Goal: Transaction & Acquisition: Purchase product/service

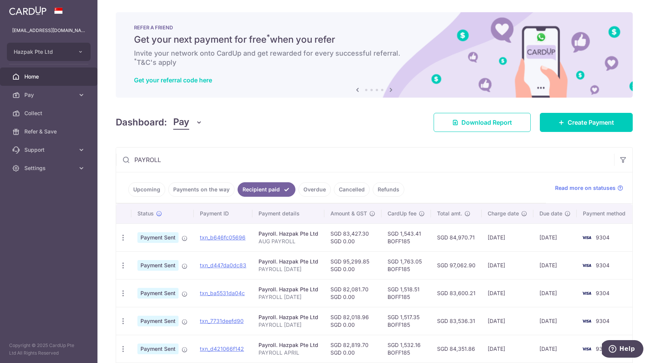
click at [343, 188] on link "Cancelled" at bounding box center [352, 189] width 36 height 14
click at [376, 189] on link "Refunds" at bounding box center [389, 189] width 32 height 14
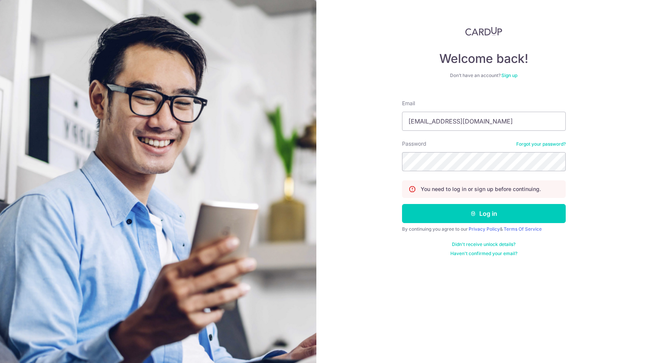
type input "davidwong@hazpak.com.sg"
click at [484, 213] on button "Log in" at bounding box center [484, 213] width 164 height 19
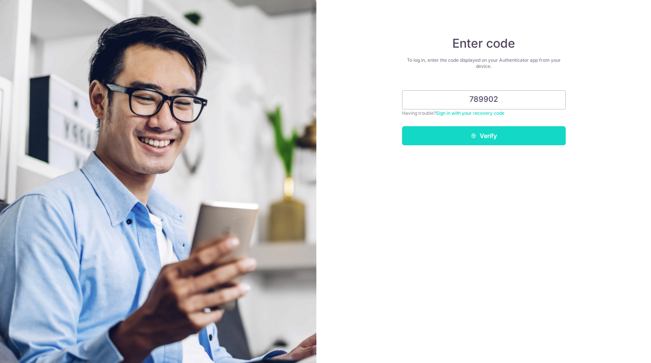
type input "789902"
click at [481, 136] on button "Verify" at bounding box center [484, 135] width 164 height 19
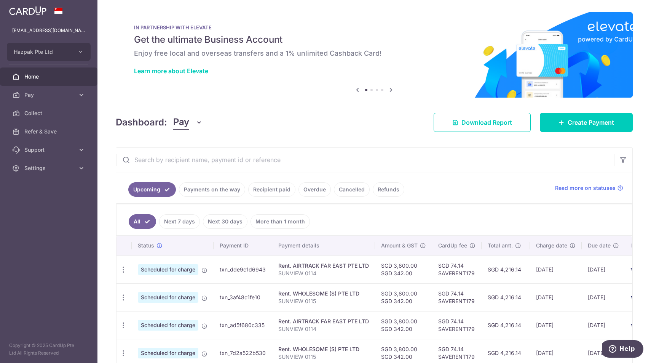
click at [383, 190] on link "Refunds" at bounding box center [389, 189] width 32 height 14
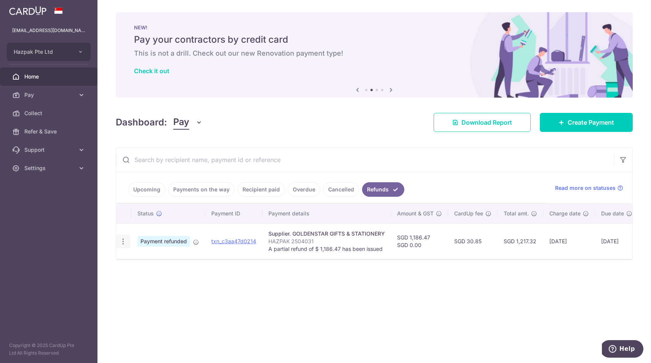
click at [124, 239] on icon "button" at bounding box center [123, 241] width 8 height 8
click at [232, 267] on div "Status Payment ID Payment details Amount & GST CardUp fee Total amt. Charge dat…" at bounding box center [374, 243] width 516 height 80
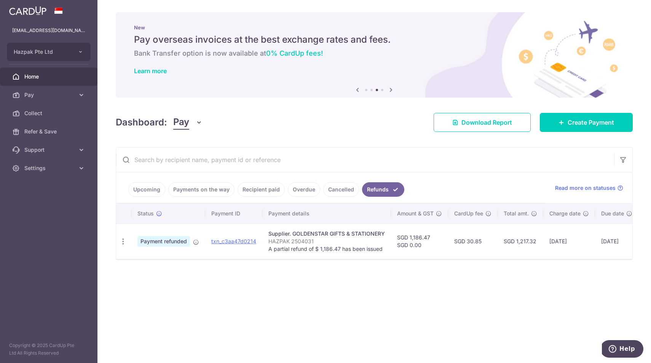
click at [332, 186] on link "Cancelled" at bounding box center [341, 189] width 36 height 14
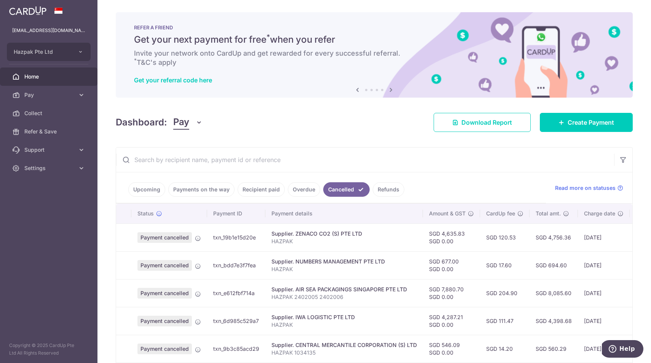
click at [255, 189] on link "Recipient paid" at bounding box center [261, 189] width 47 height 14
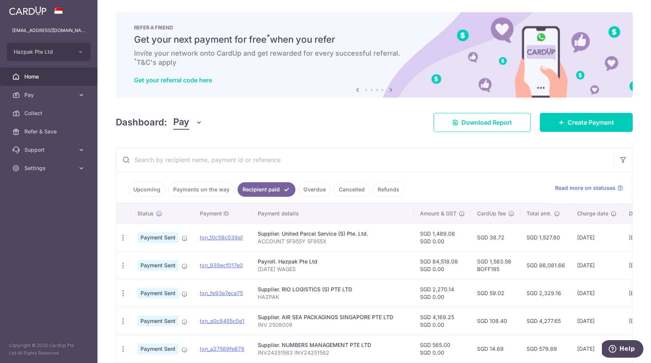
click at [199, 187] on link "Payments on the way" at bounding box center [201, 189] width 66 height 14
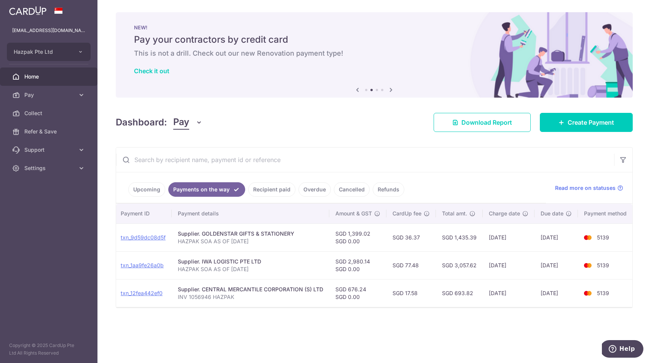
scroll to position [0, 88]
click at [381, 191] on link "Refunds" at bounding box center [389, 189] width 32 height 14
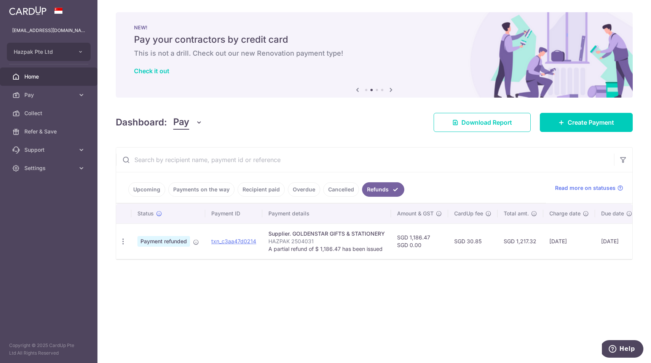
click at [296, 192] on link "Overdue" at bounding box center [304, 189] width 32 height 14
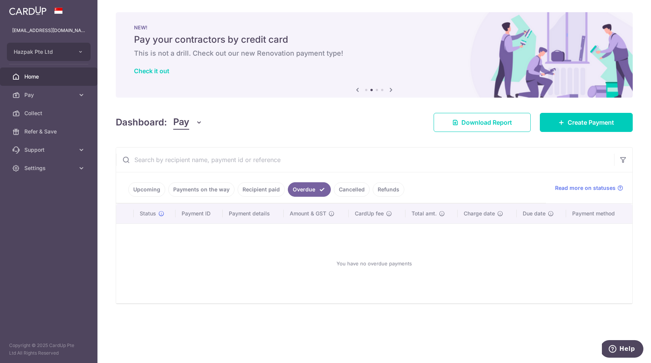
click at [253, 189] on link "Recipient paid" at bounding box center [261, 189] width 47 height 14
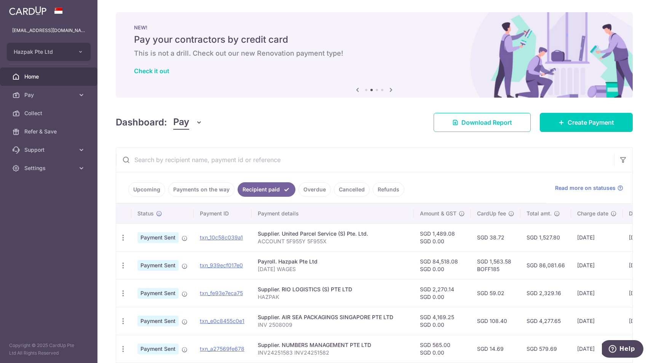
click at [211, 189] on link "Payments on the way" at bounding box center [201, 189] width 66 height 14
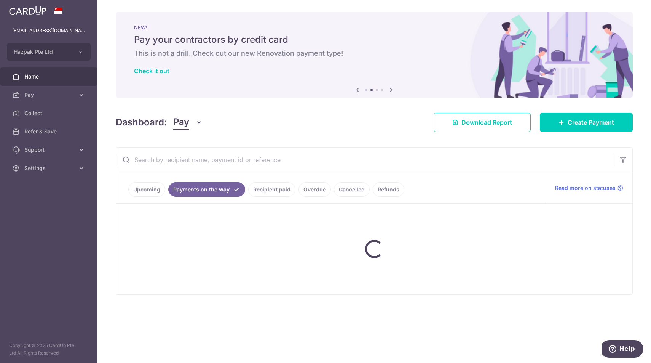
click at [211, 188] on link "Payments on the way" at bounding box center [206, 189] width 77 height 14
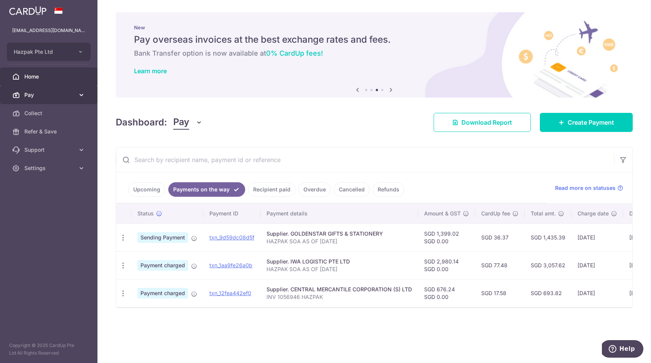
click at [45, 97] on span "Pay" at bounding box center [49, 95] width 50 height 8
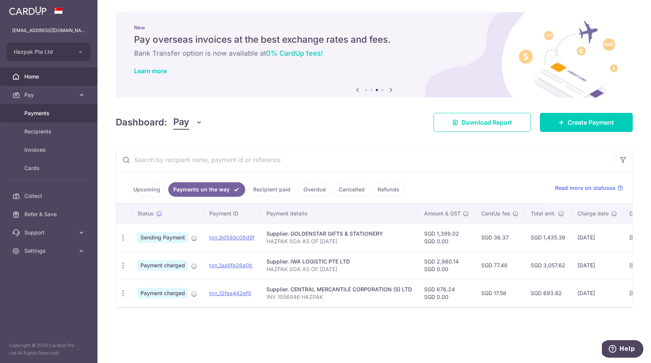
click at [55, 115] on span "Payments" at bounding box center [49, 113] width 50 height 8
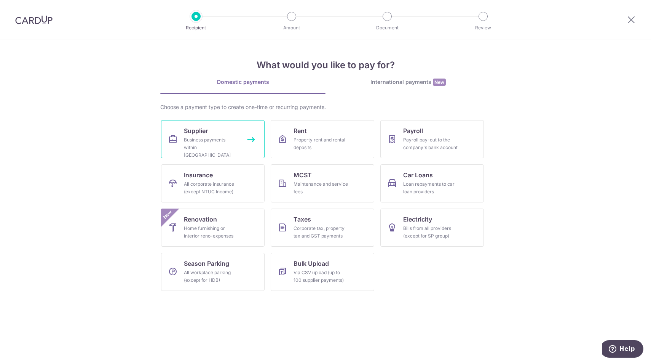
click at [230, 132] on link "Supplier Business payments within [GEOGRAPHIC_DATA]" at bounding box center [213, 139] width 104 height 38
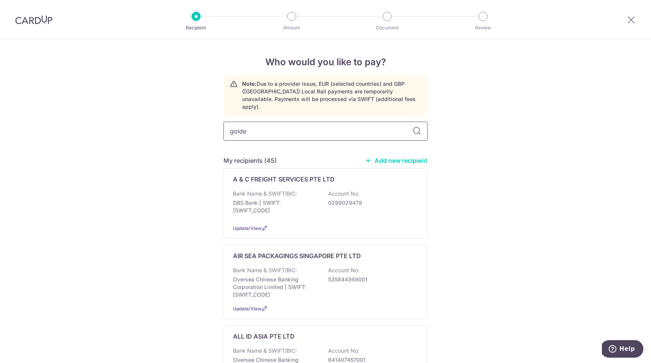
type input "golden"
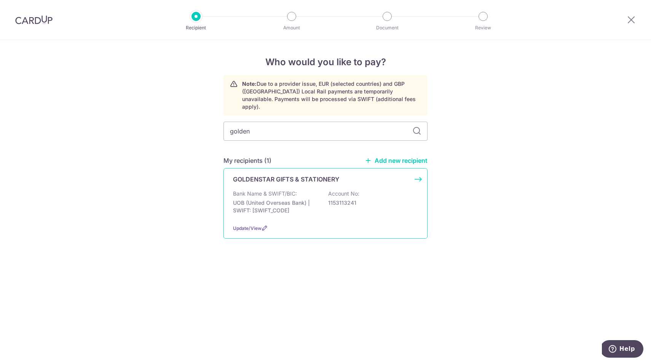
click at [300, 199] on p "UOB (United Overseas Bank) | SWIFT: UOVBSGSGXXX" at bounding box center [275, 206] width 85 height 15
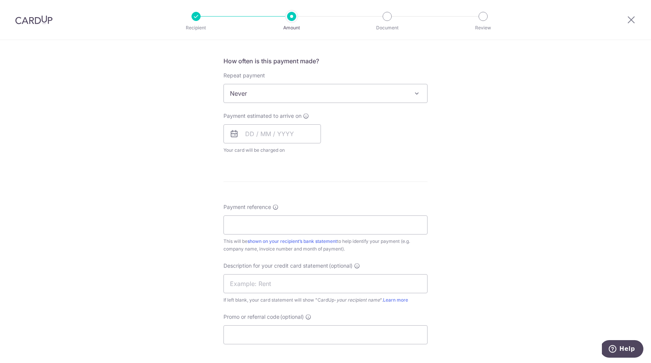
scroll to position [279, 0]
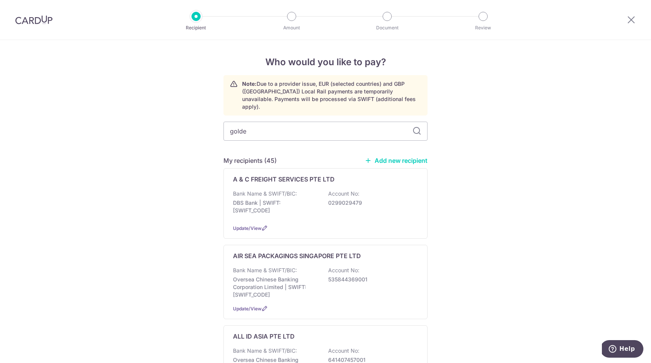
type input "golden"
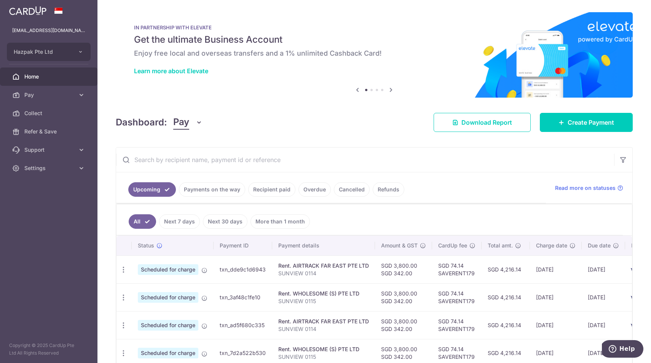
scroll to position [9, 0]
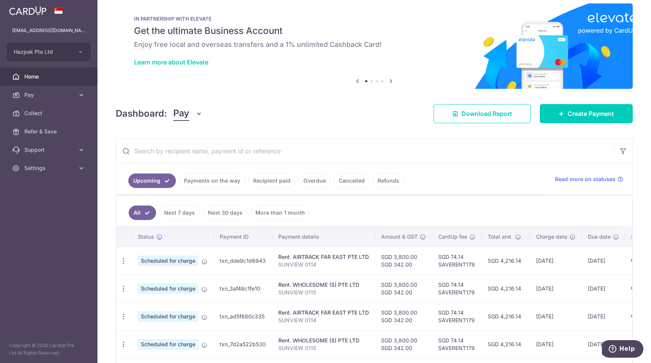
click at [219, 182] on link "Payments on the way" at bounding box center [212, 180] width 66 height 14
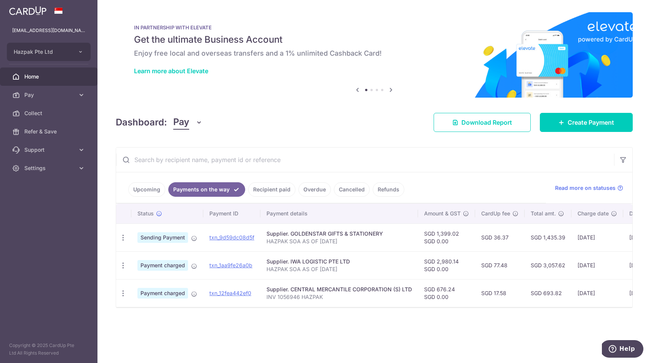
scroll to position [0, 0]
click at [124, 238] on icon "button" at bounding box center [123, 237] width 8 height 8
click at [137, 258] on link "PDF Receipt" at bounding box center [156, 258] width 79 height 18
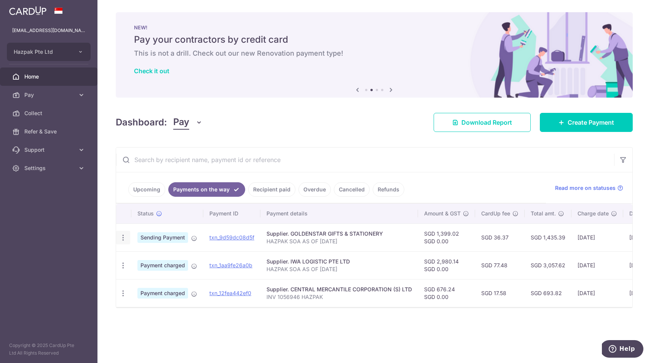
click at [122, 238] on icon "button" at bounding box center [123, 237] width 8 height 8
click at [337, 120] on div "Dashboard: Pay Pay Collect Download Report Create Payment" at bounding box center [374, 121] width 517 height 22
click at [27, 91] on span "Pay" at bounding box center [49, 95] width 50 height 8
click at [44, 112] on span "Payments" at bounding box center [49, 113] width 50 height 8
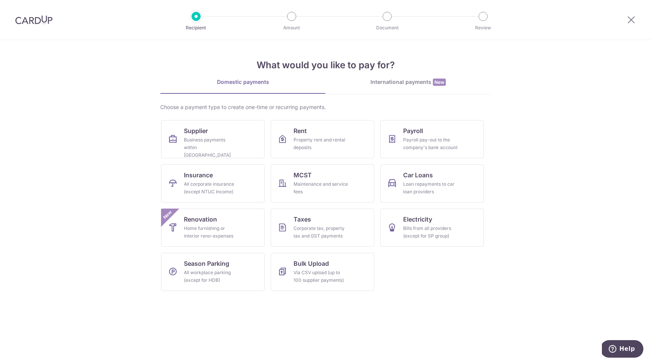
click at [210, 140] on div "Business payments within Singapore" at bounding box center [211, 147] width 55 height 23
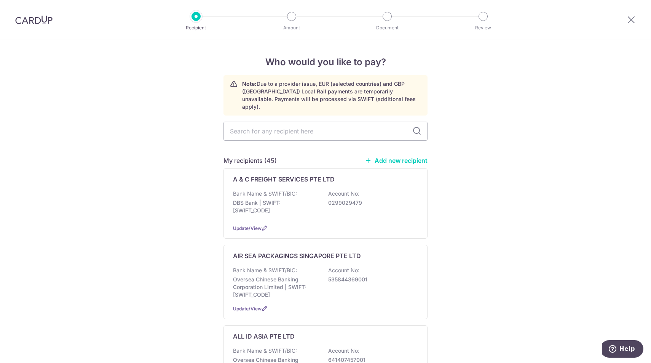
click at [372, 122] on input "text" at bounding box center [326, 130] width 204 height 19
type input "golden"
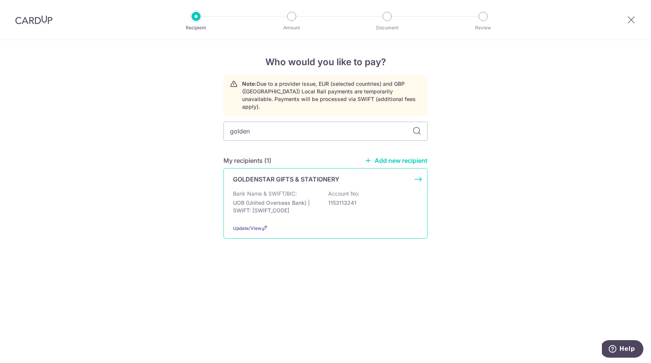
click at [298, 190] on div "Bank Name & SWIFT/BIC: UOB (United Overseas Bank) | SWIFT: [SWIFT_CODE] Account…" at bounding box center [325, 204] width 185 height 28
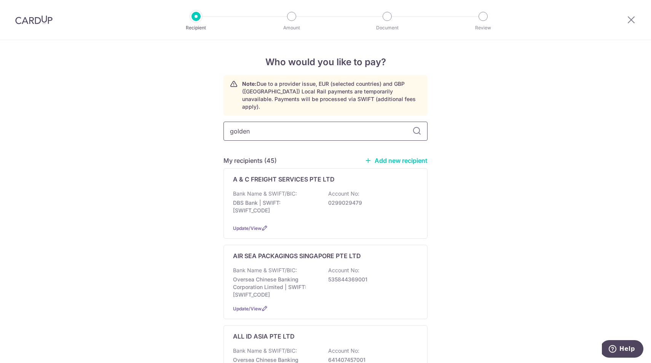
type input "golden"
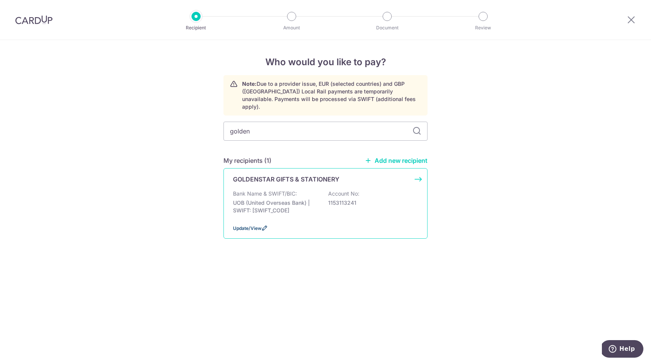
click at [244, 225] on span "Update/View" at bounding box center [247, 228] width 29 height 6
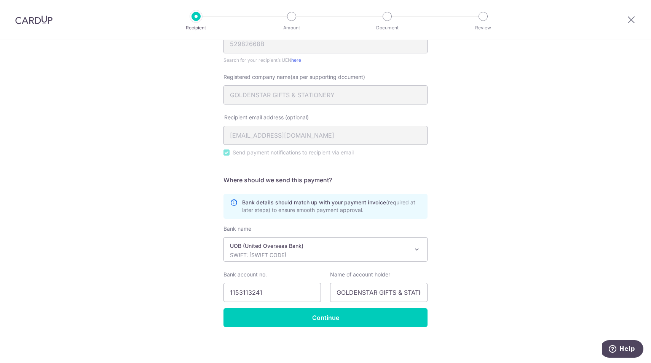
scroll to position [141, 0]
drag, startPoint x: 263, startPoint y: 292, endPoint x: 98, endPoint y: 268, distance: 166.6
click at [98, 269] on div "Recipient Details Your recipient does not need a CardUp account to receive your…" at bounding box center [325, 130] width 651 height 463
click at [240, 291] on input "3603217622" at bounding box center [273, 292] width 98 height 19
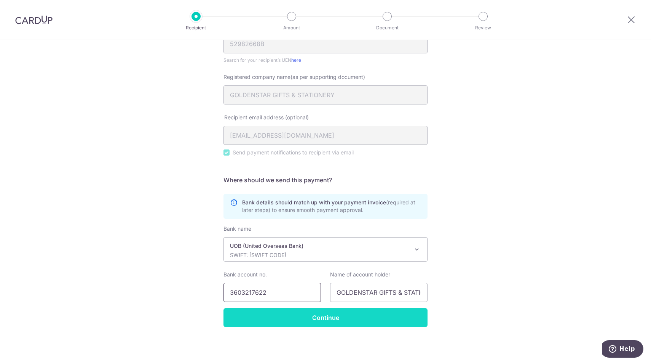
type input "3603217622"
click at [326, 317] on form "Who should we send this supplier payment to? Country of bank account Algeria An…" at bounding box center [326, 144] width 204 height 363
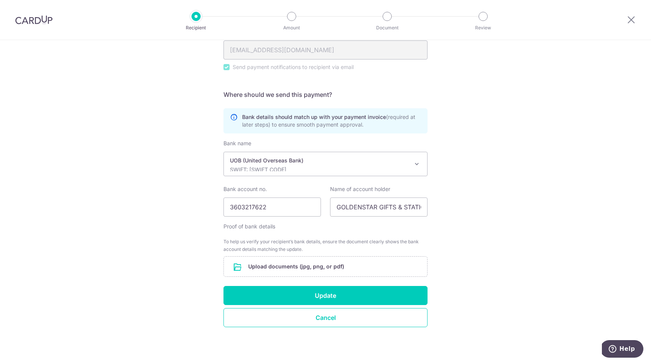
scroll to position [226, 0]
click at [315, 265] on input "file" at bounding box center [325, 266] width 203 height 20
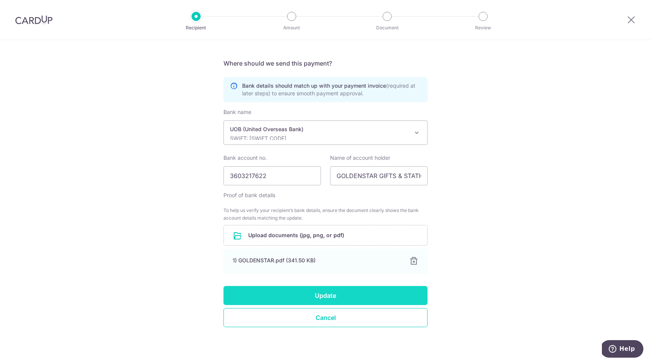
scroll to position [257, 0]
click at [323, 296] on button "Update" at bounding box center [326, 295] width 204 height 19
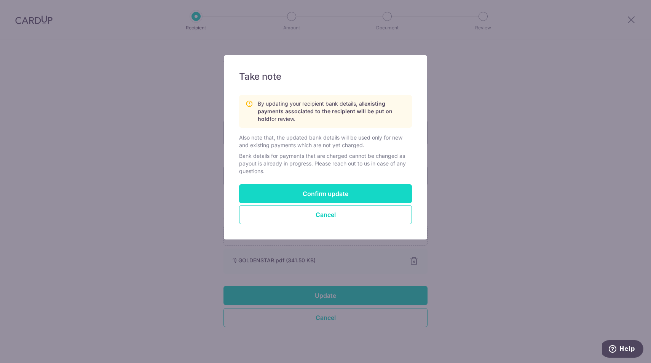
click at [321, 190] on button "Confirm update" at bounding box center [325, 193] width 173 height 19
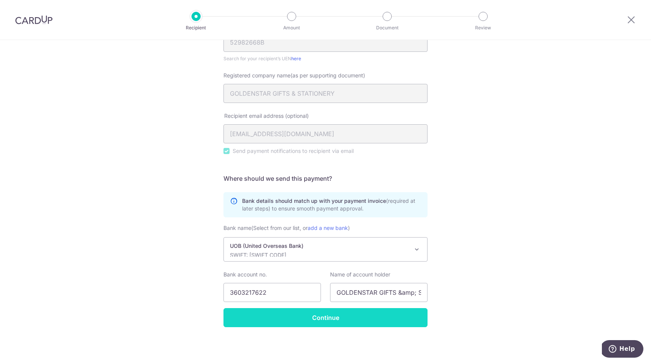
scroll to position [142, 0]
click at [326, 318] on input "Continue" at bounding box center [326, 317] width 204 height 19
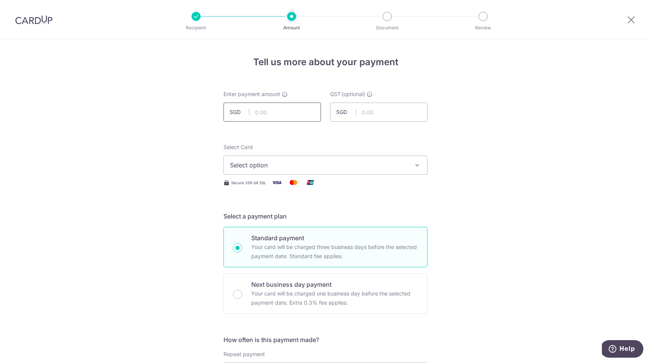
click at [285, 109] on input "text" at bounding box center [273, 111] width 98 height 19
type input "1,399.02"
click at [321, 167] on span "Select option" at bounding box center [318, 164] width 177 height 9
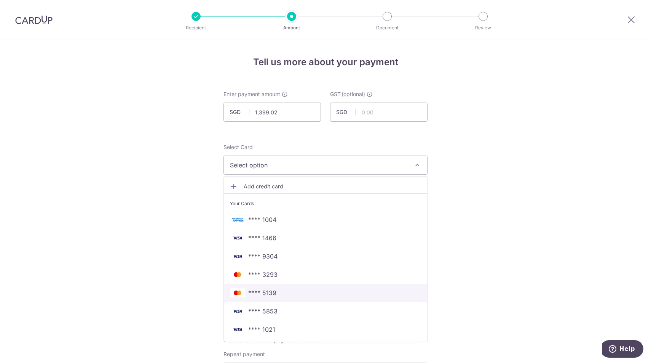
click at [270, 294] on span "**** 5139" at bounding box center [262, 292] width 28 height 9
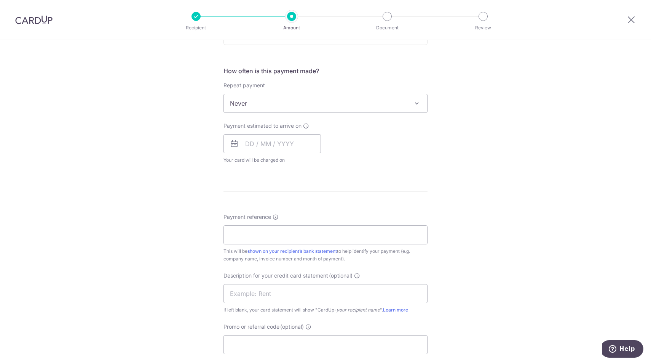
scroll to position [317, 0]
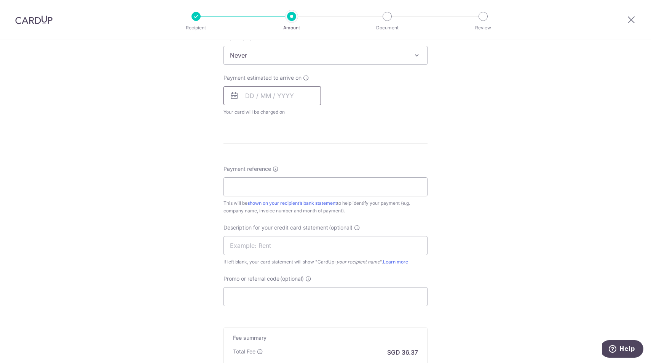
click at [276, 97] on input "text" at bounding box center [273, 95] width 98 height 19
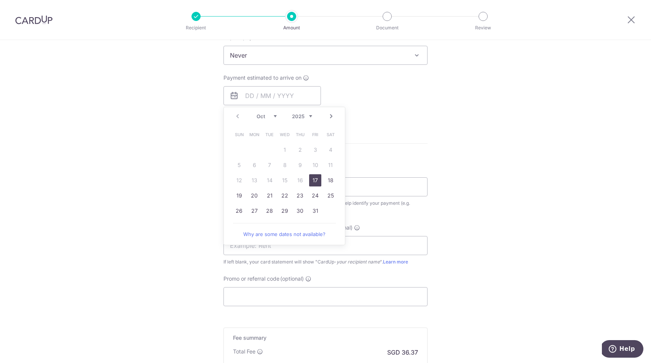
click at [313, 177] on link "17" at bounding box center [315, 180] width 12 height 12
type input "17/10/2025"
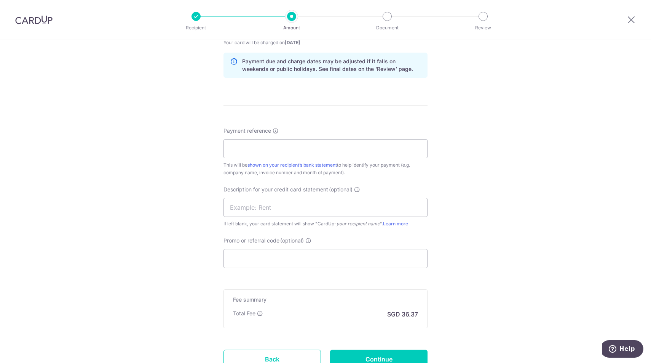
scroll to position [425, 0]
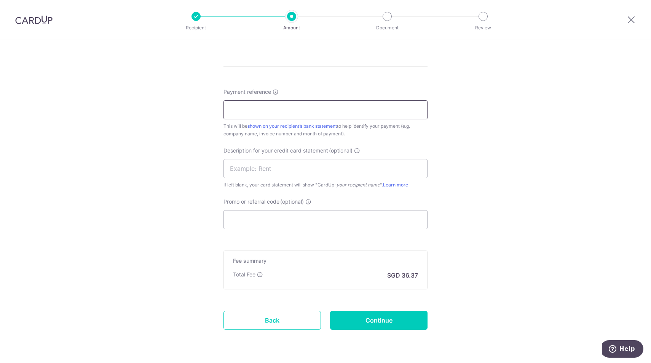
click at [301, 108] on input "Payment reference" at bounding box center [326, 109] width 204 height 19
drag, startPoint x: 300, startPoint y: 110, endPoint x: 254, endPoint y: 110, distance: 46.5
click at [254, 110] on input "HAZPAK INVOICE" at bounding box center [326, 109] width 204 height 19
type input "HAZPAK"
click at [249, 171] on input "text" at bounding box center [326, 168] width 204 height 19
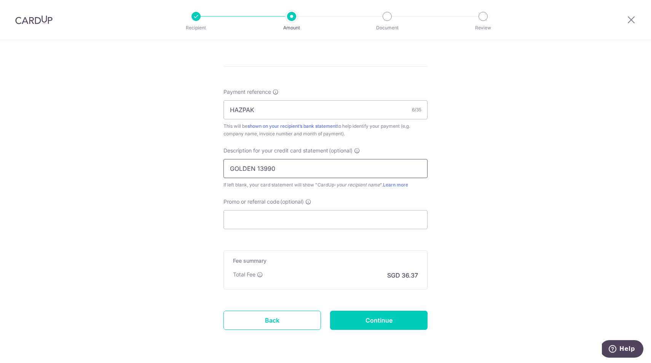
type input "GOLDEN 139902"
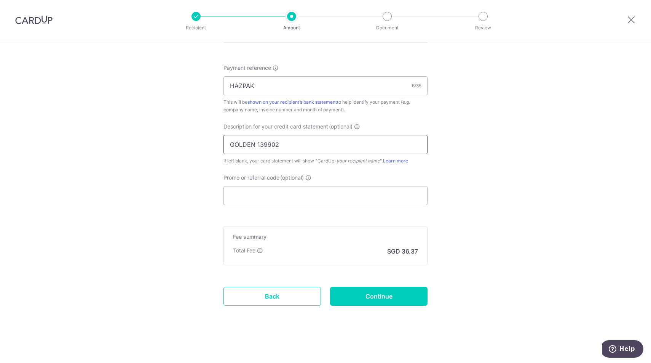
scroll to position [449, 0]
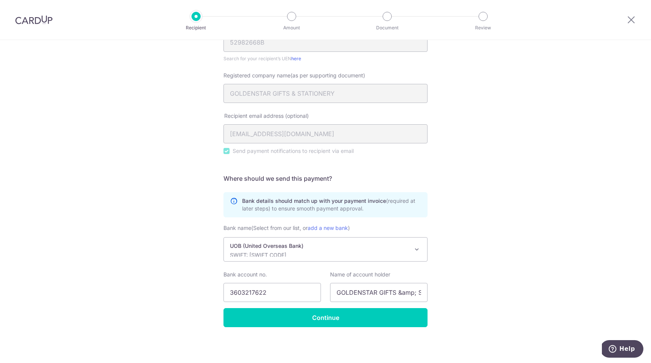
scroll to position [142, 0]
click at [402, 292] on input "GOLDENSTAR GIFTS &amp; STATIONERY" at bounding box center [379, 292] width 98 height 19
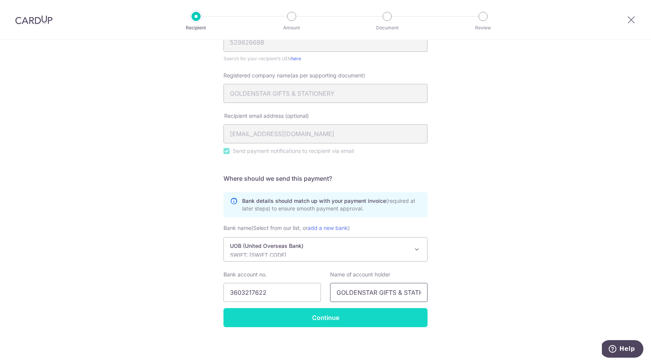
type input "GOLDENSTAR GIFTS & STATIONERY"
click at [326, 318] on form "Who should we send this supplier payment to? Country of bank account [GEOGRAPHI…" at bounding box center [326, 144] width 204 height 365
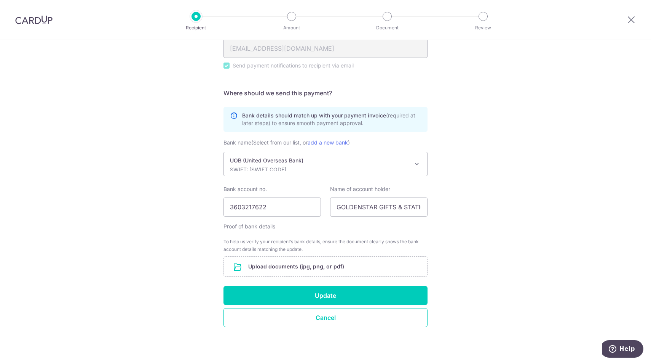
scroll to position [227, 0]
click at [324, 265] on input "file" at bounding box center [325, 266] width 203 height 20
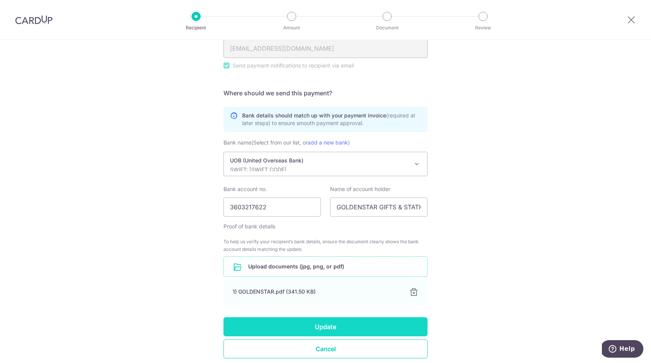
click at [321, 326] on button "Update" at bounding box center [326, 326] width 204 height 19
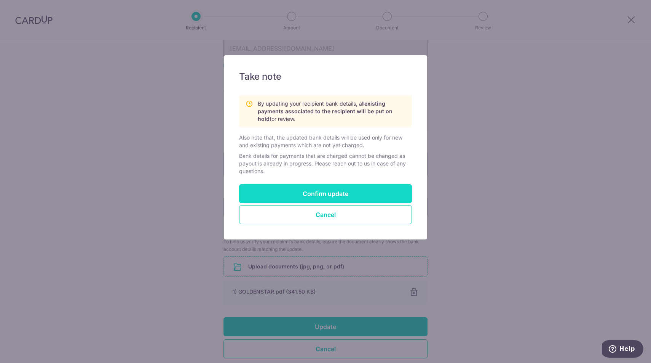
click at [313, 190] on button "Confirm update" at bounding box center [325, 193] width 173 height 19
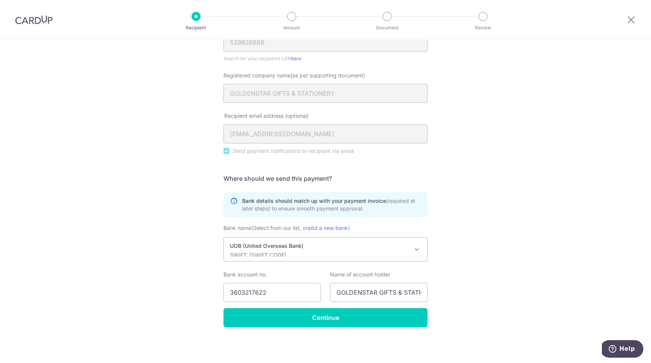
scroll to position [142, 0]
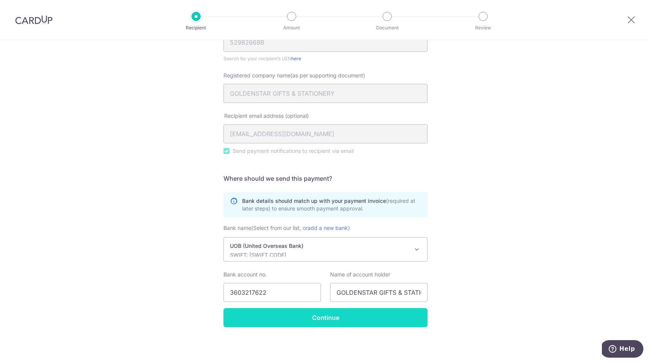
click at [344, 320] on input "Continue" at bounding box center [326, 317] width 204 height 19
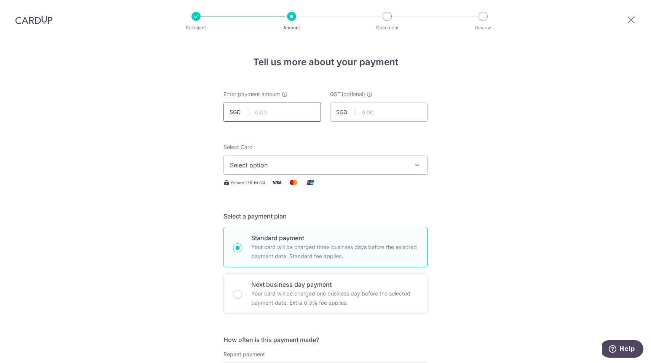
click at [288, 113] on input "text" at bounding box center [273, 111] width 98 height 19
type input "1,399.02"
click at [307, 164] on span "Select option" at bounding box center [318, 164] width 177 height 9
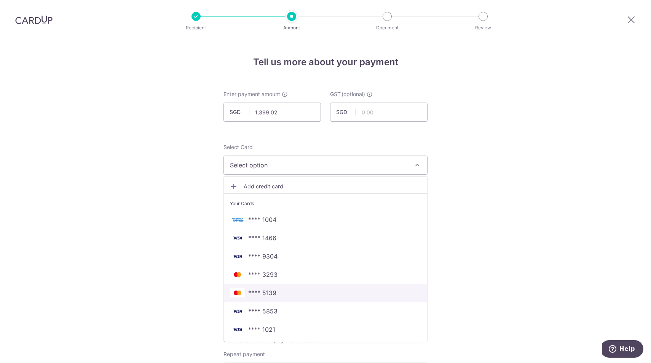
click at [267, 293] on span "**** 5139" at bounding box center [262, 292] width 28 height 9
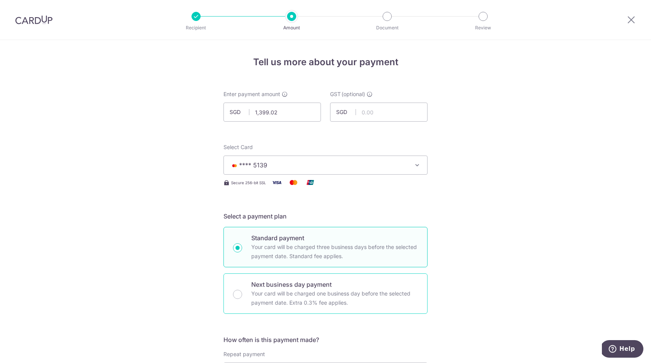
click at [267, 293] on p "Your card will be charged one business day before the selected payment date. Ex…" at bounding box center [334, 298] width 167 height 18
click at [242, 293] on input "Next business day payment Your card will be charged one business day before the…" at bounding box center [237, 293] width 9 height 9
radio input "false"
radio input "true"
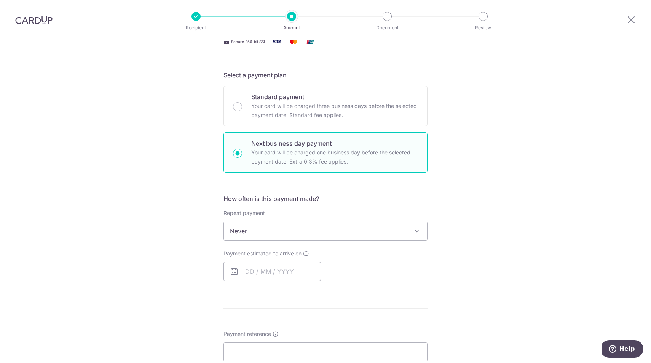
scroll to position [158, 0]
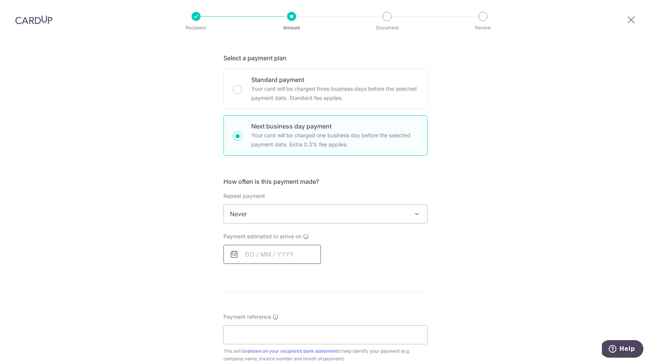
click at [263, 254] on input "text" at bounding box center [273, 254] width 98 height 19
click at [285, 339] on link "15" at bounding box center [285, 338] width 12 height 12
type input "[DATE]"
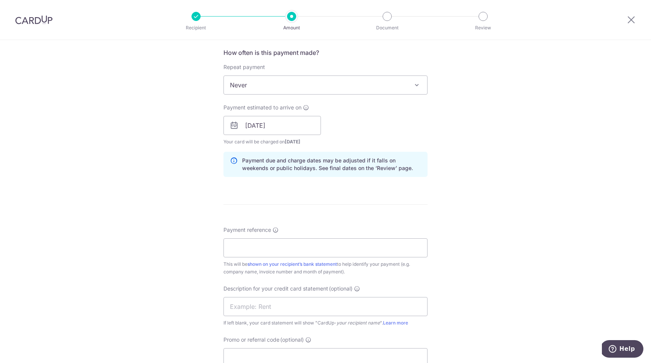
scroll to position [371, 0]
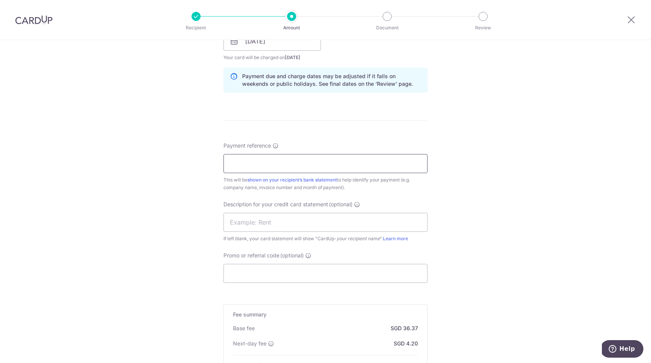
click at [267, 161] on input "Payment reference" at bounding box center [326, 163] width 204 height 19
type input "I"
type input "HAZPAK SOA AS OF [DATE]"
click at [272, 223] on input "GOLDENSTAR 1399" at bounding box center [326, 222] width 204 height 19
click at [278, 222] on input "GOLDEN 1399" at bounding box center [326, 222] width 204 height 19
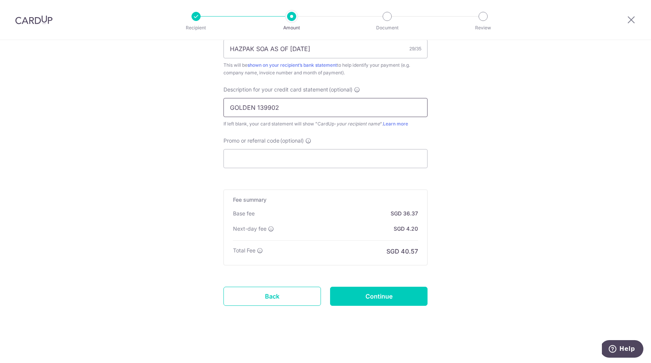
scroll to position [486, 0]
type input "GOLDEN 139902"
click at [392, 298] on input "Continue" at bounding box center [379, 295] width 98 height 19
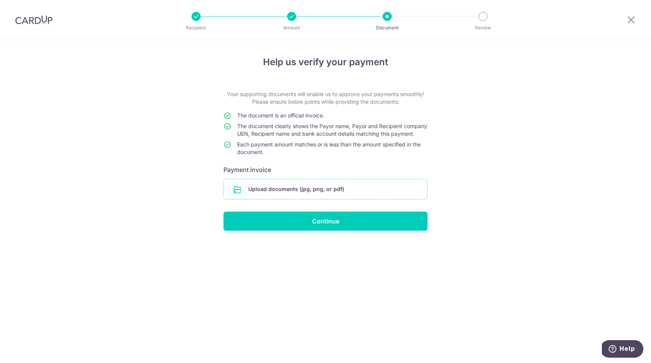
click at [289, 199] on input "file" at bounding box center [325, 189] width 203 height 20
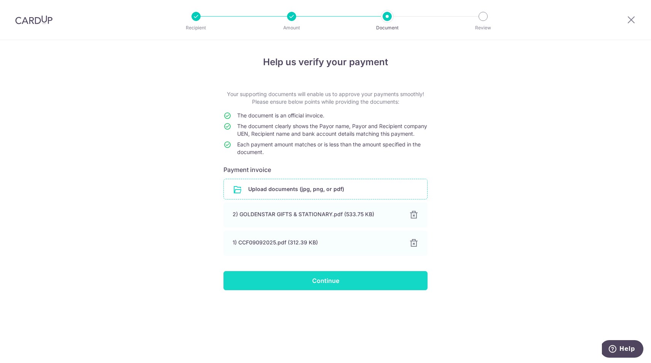
click at [320, 288] on input "Continue" at bounding box center [326, 280] width 204 height 19
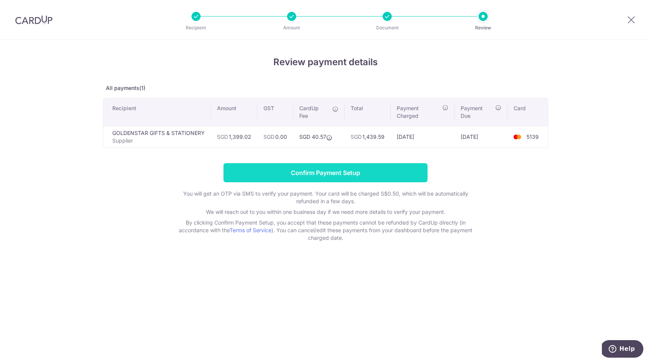
click at [332, 174] on input "Confirm Payment Setup" at bounding box center [326, 172] width 204 height 19
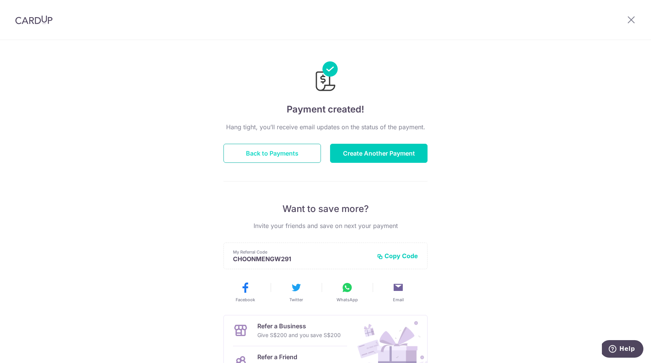
click at [276, 154] on button "Back to Payments" at bounding box center [273, 153] width 98 height 19
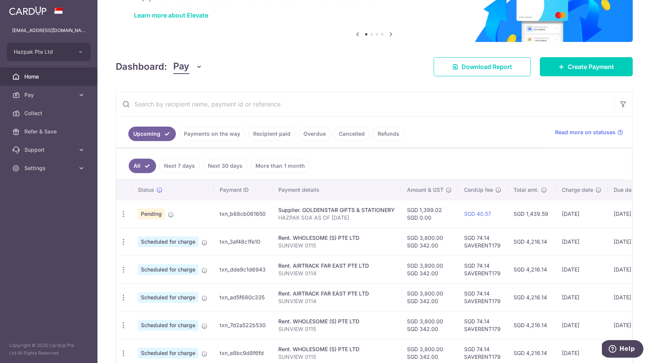
scroll to position [58, 0]
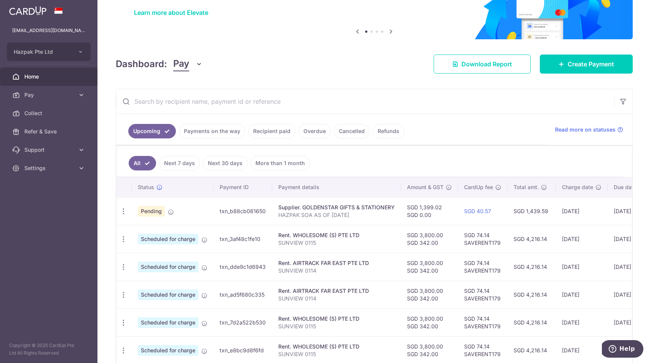
click at [238, 211] on td "txn_b88cb061650" at bounding box center [243, 211] width 59 height 28
copy td "txn_b88cb061650"
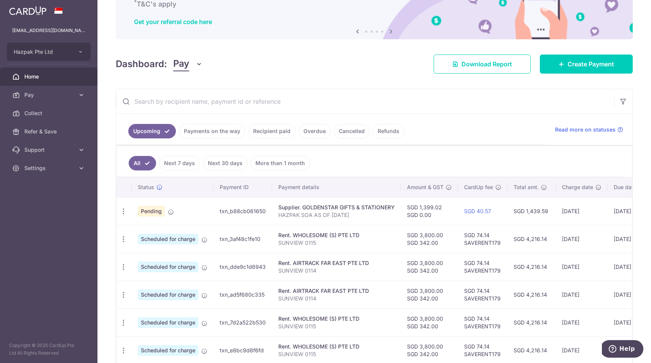
click at [287, 74] on div "× Pause Schedule Pause all future payments in this series Pause just this one p…" at bounding box center [375, 181] width 554 height 363
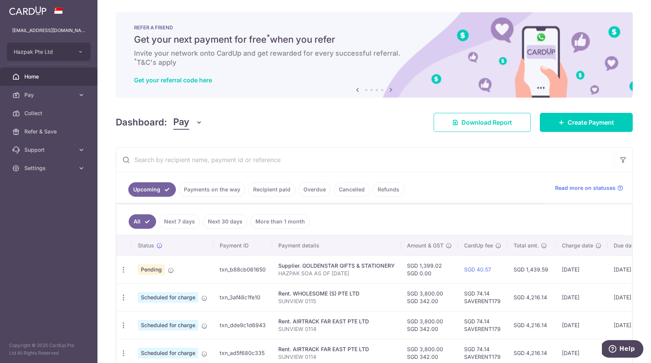
scroll to position [0, 0]
